Goal: Task Accomplishment & Management: Manage account settings

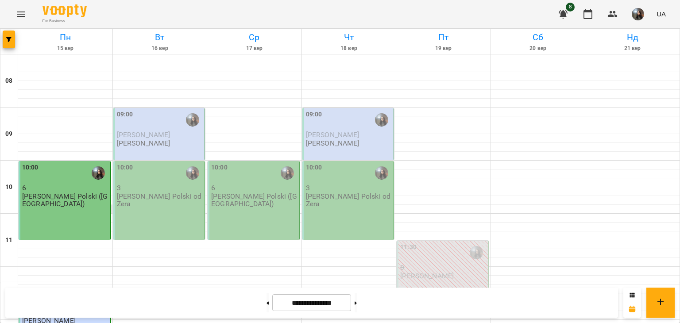
scroll to position [266, 0]
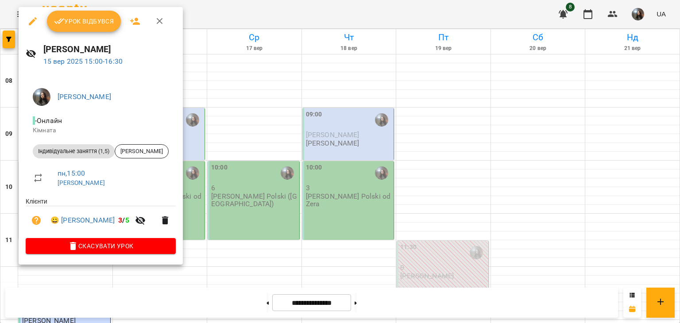
click at [96, 21] on span "Урок відбувся" at bounding box center [84, 21] width 60 height 11
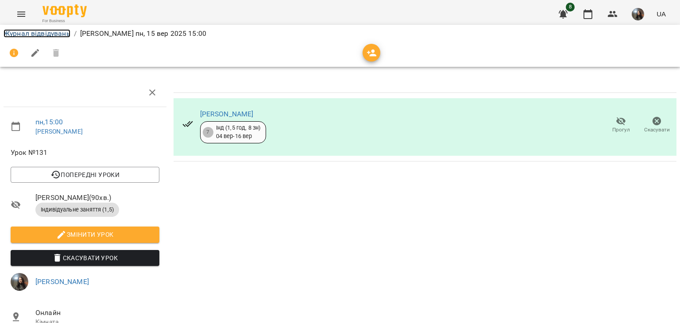
click at [55, 34] on link "Журнал відвідувань" at bounding box center [37, 33] width 67 height 8
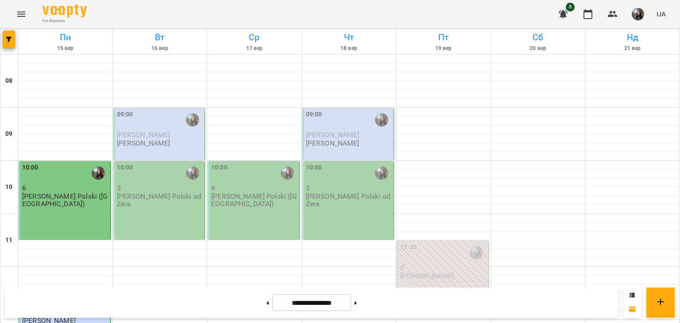
scroll to position [44, 0]
click at [170, 139] on p "[PERSON_NAME]" at bounding box center [144, 143] width 54 height 8
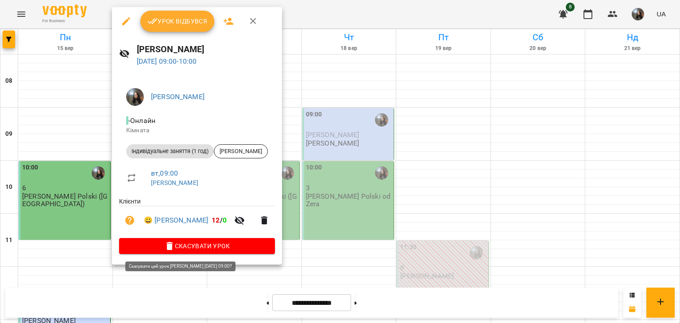
click at [181, 247] on span "Скасувати Урок" at bounding box center [197, 246] width 142 height 11
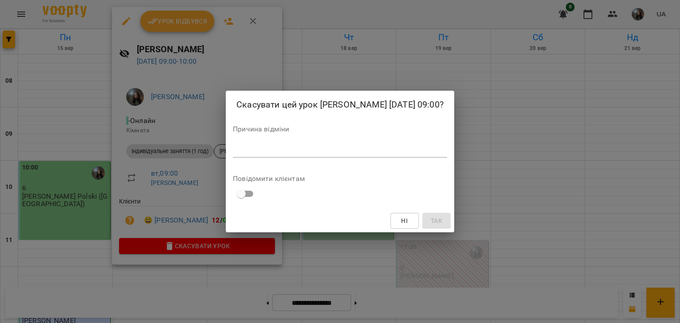
click at [245, 154] on textarea at bounding box center [340, 150] width 214 height 8
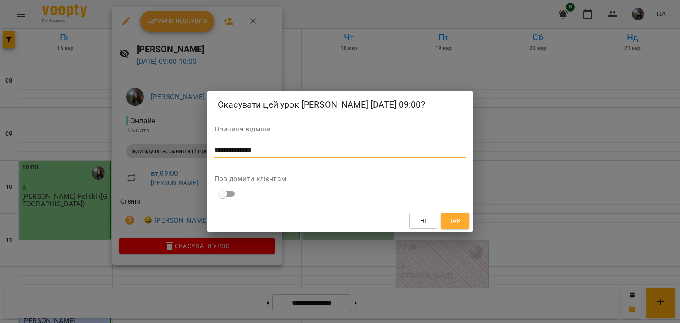
scroll to position [0, 0]
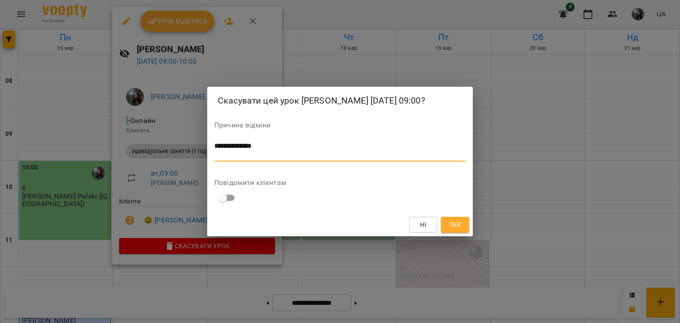
type textarea "**********"
click at [459, 230] on span "Так" at bounding box center [455, 224] width 12 height 11
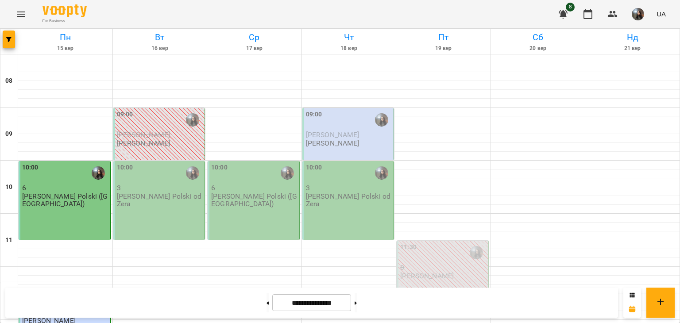
click at [148, 170] on div "10:00 3 J. Polski od Zera" at bounding box center [159, 200] width 92 height 79
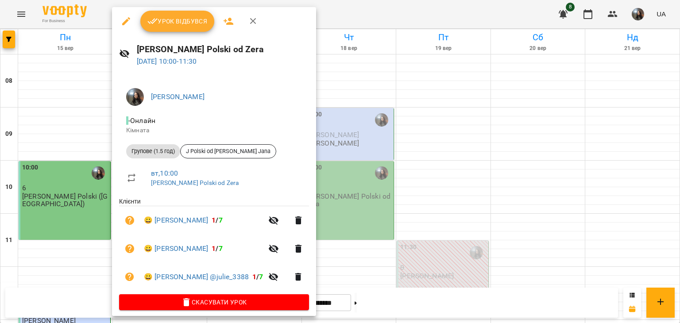
click at [445, 131] on div at bounding box center [340, 161] width 680 height 323
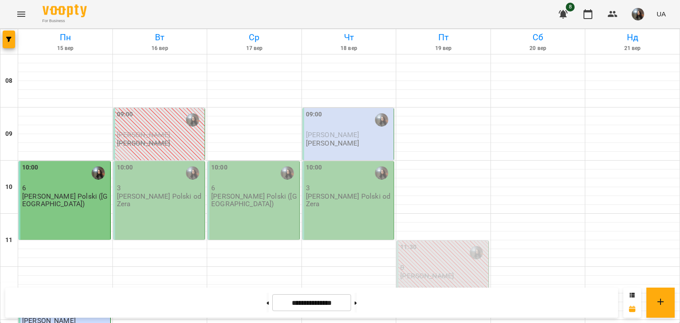
click at [170, 163] on div "10:00" at bounding box center [160, 173] width 86 height 20
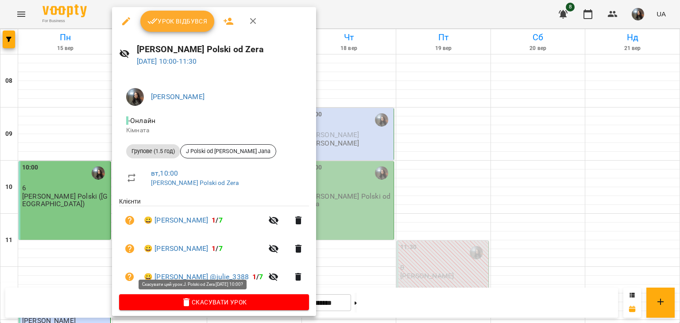
click at [200, 305] on span "Скасувати Урок" at bounding box center [214, 302] width 176 height 11
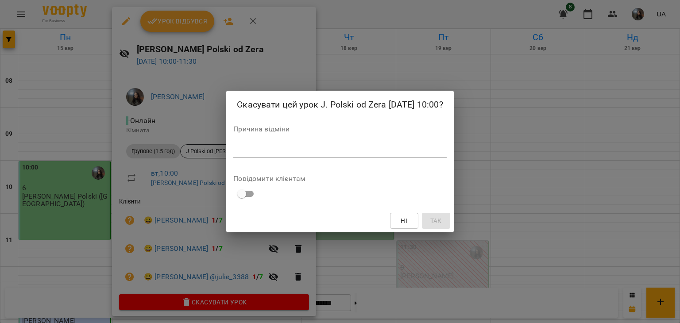
click at [241, 156] on div "*" at bounding box center [339, 150] width 213 height 14
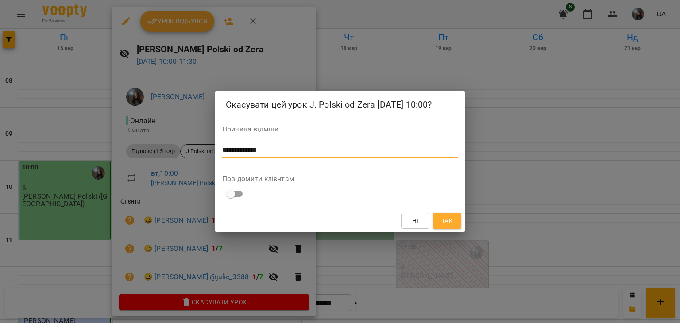
type textarea "**********"
click at [443, 222] on span "Так" at bounding box center [447, 220] width 12 height 11
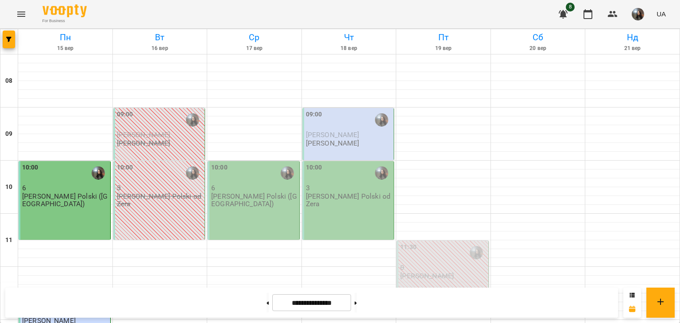
scroll to position [221, 0]
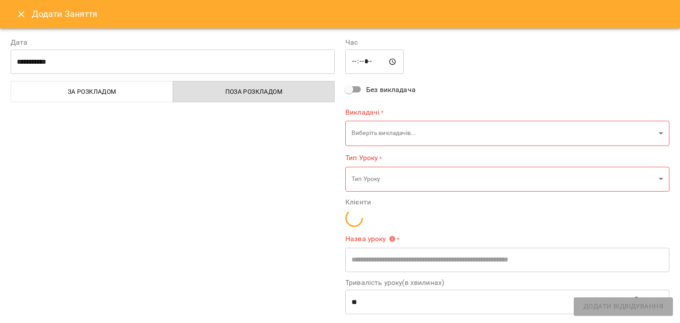
type input "**********"
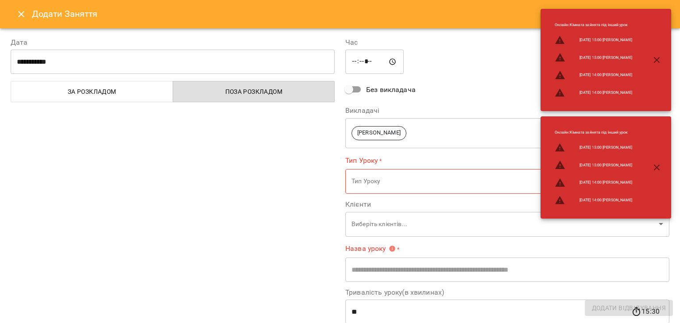
click at [22, 12] on icon "Close" at bounding box center [21, 14] width 11 height 11
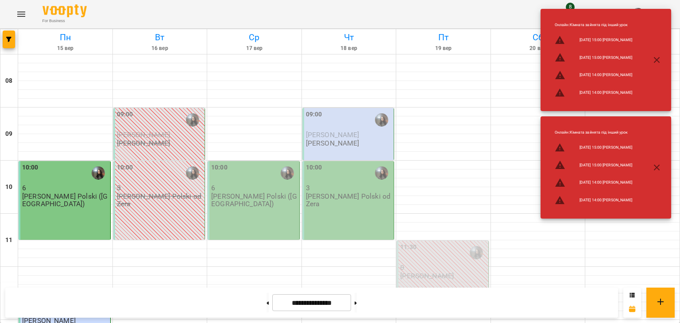
scroll to position [177, 0]
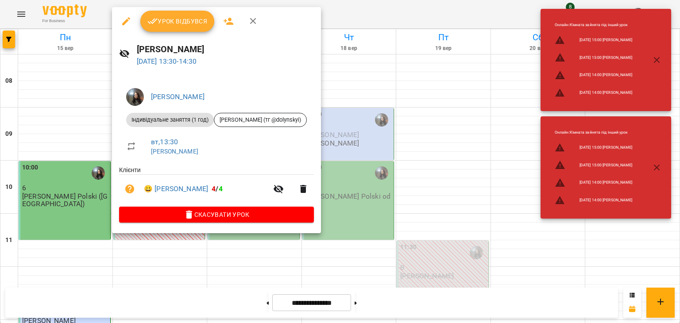
click at [194, 220] on icon "button" at bounding box center [189, 214] width 11 height 11
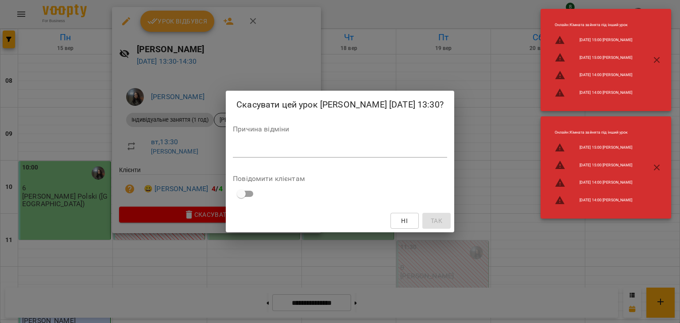
click at [233, 158] on div "*" at bounding box center [340, 150] width 214 height 14
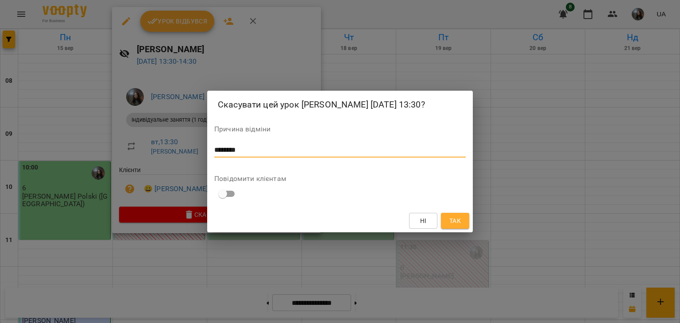
type textarea "********"
click at [451, 226] on span "Так" at bounding box center [455, 220] width 12 height 11
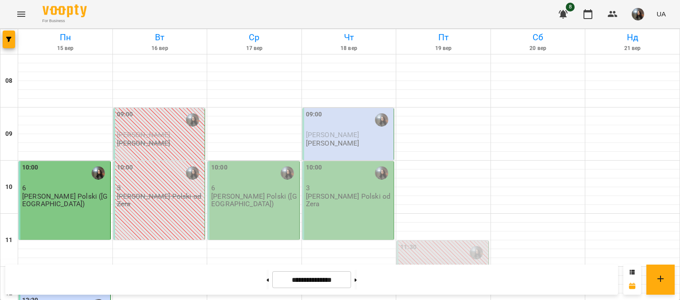
scroll to position [266, 0]
